Goal: Transaction & Acquisition: Purchase product/service

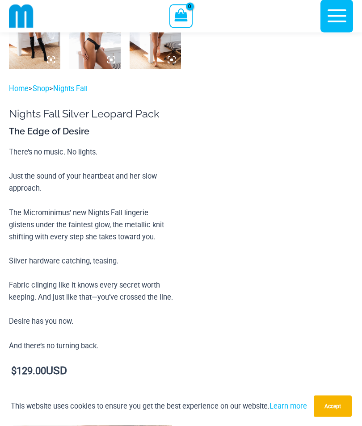
scroll to position [676, 0]
click at [21, 19] on img at bounding box center [21, 16] width 25 height 25
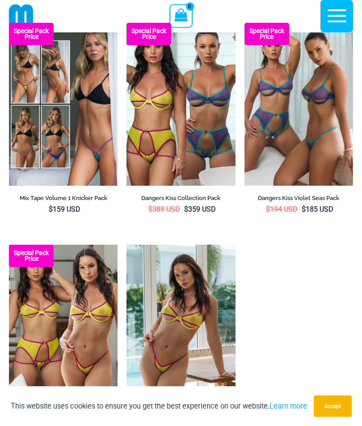
scroll to position [2292, 0]
click at [126, 23] on img at bounding box center [126, 23] width 0 height 0
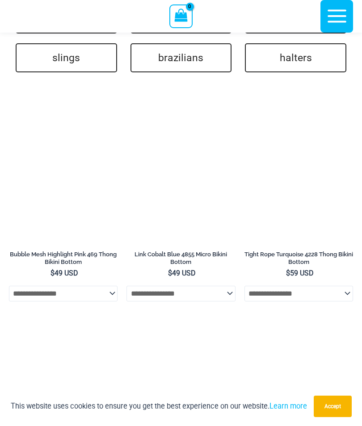
scroll to position [2524, 0]
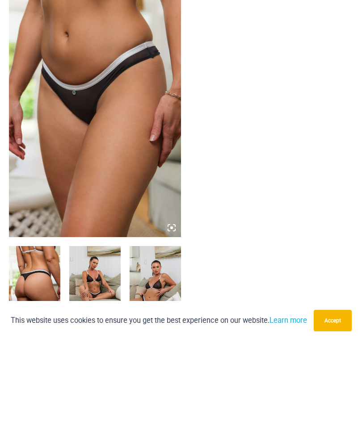
scroll to position [159, 0]
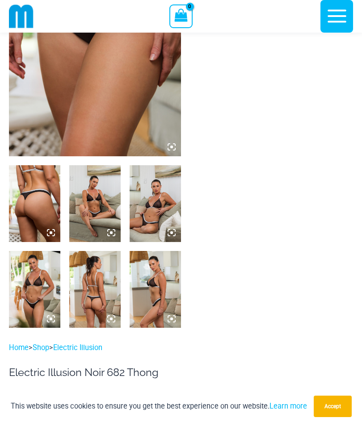
click at [66, 93] on img at bounding box center [95, 27] width 172 height 258
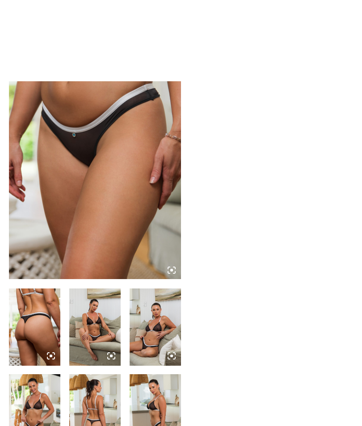
scroll to position [0, 0]
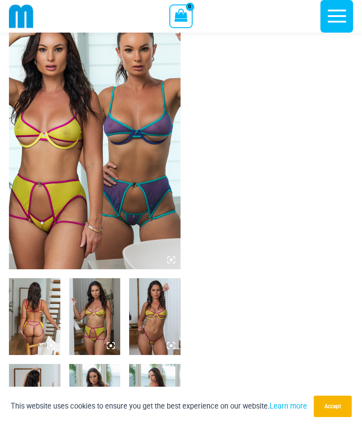
scroll to position [63, 0]
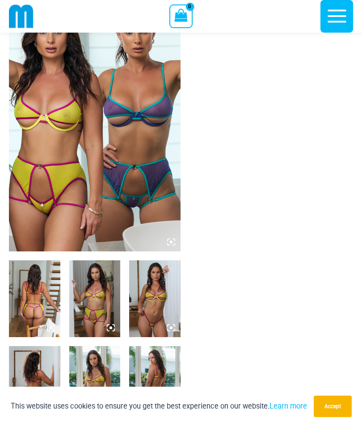
click at [69, 176] on img at bounding box center [95, 122] width 172 height 257
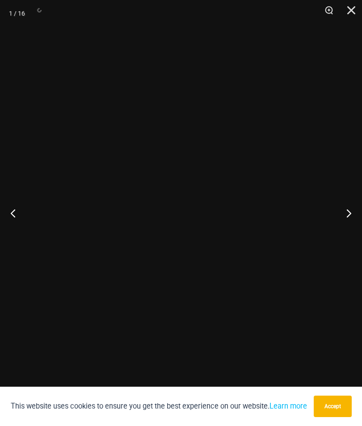
click at [340, 417] on button "Accept" at bounding box center [333, 406] width 38 height 21
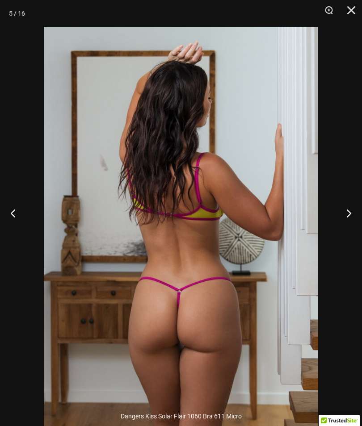
click at [349, 11] on button "Close" at bounding box center [348, 13] width 22 height 27
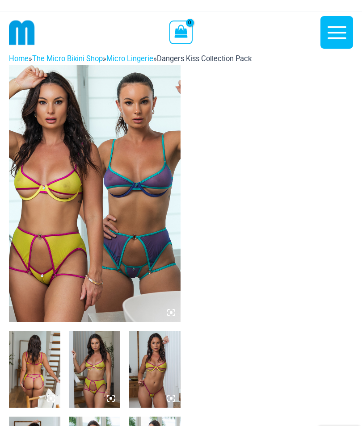
scroll to position [0, 0]
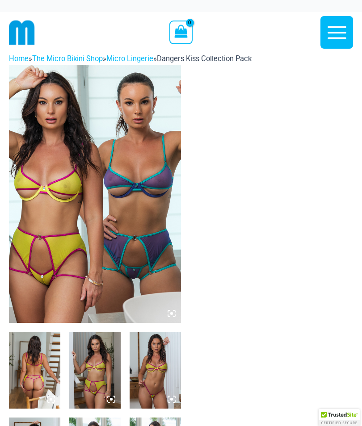
click at [69, 146] on img at bounding box center [95, 194] width 172 height 258
